Goal: Navigation & Orientation: Find specific page/section

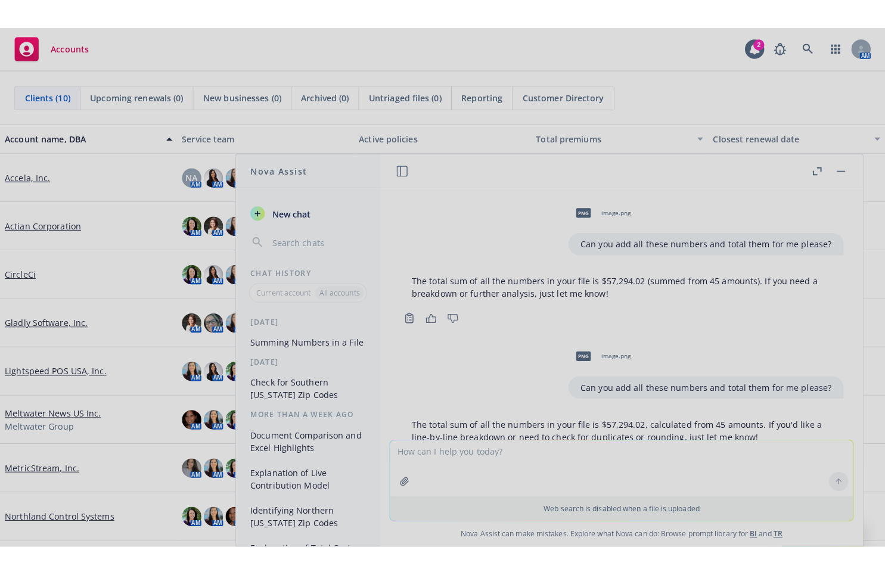
scroll to position [58, 0]
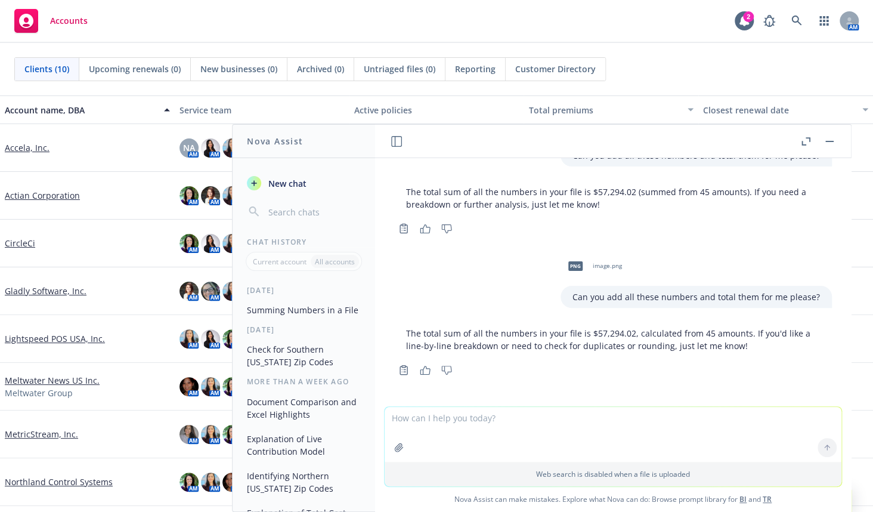
click at [829, 142] on button "button" at bounding box center [829, 141] width 14 height 14
